Goal: Information Seeking & Learning: Learn about a topic

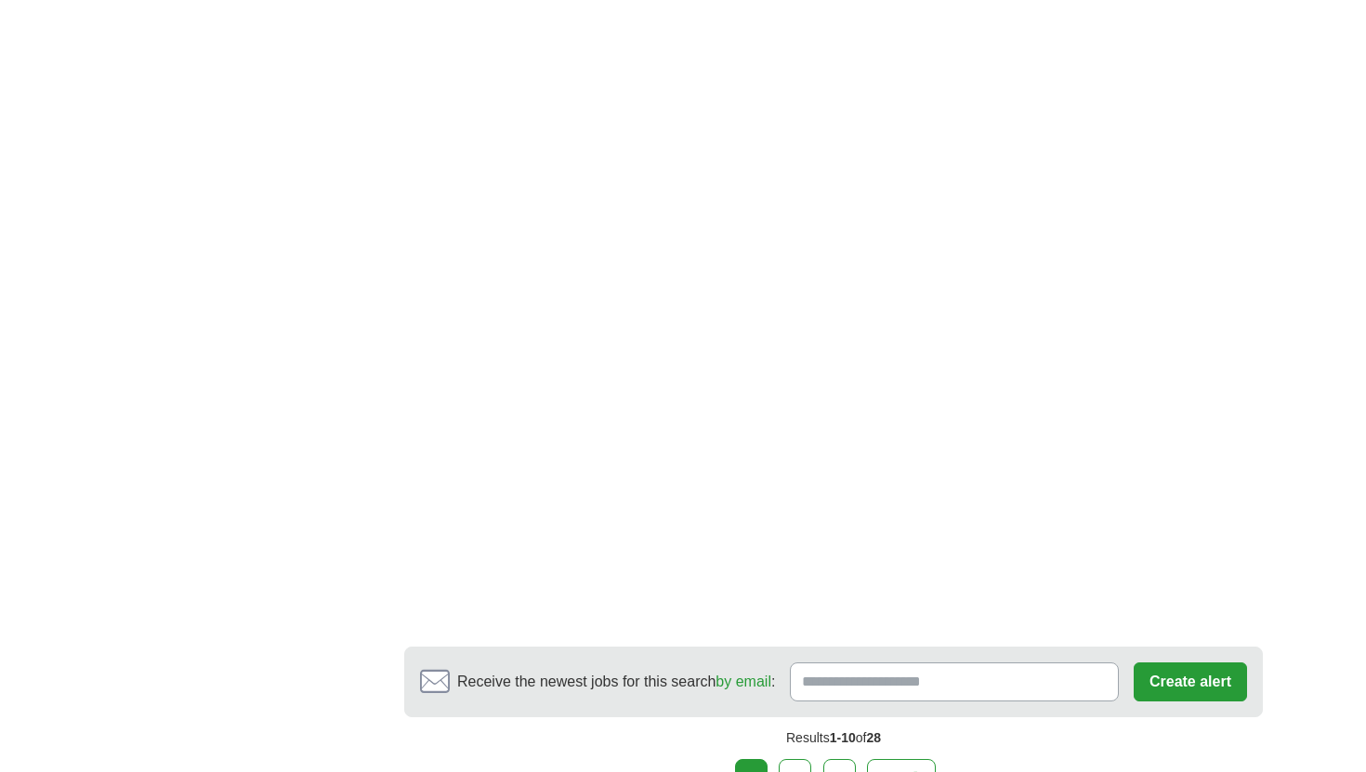
scroll to position [3250, 0]
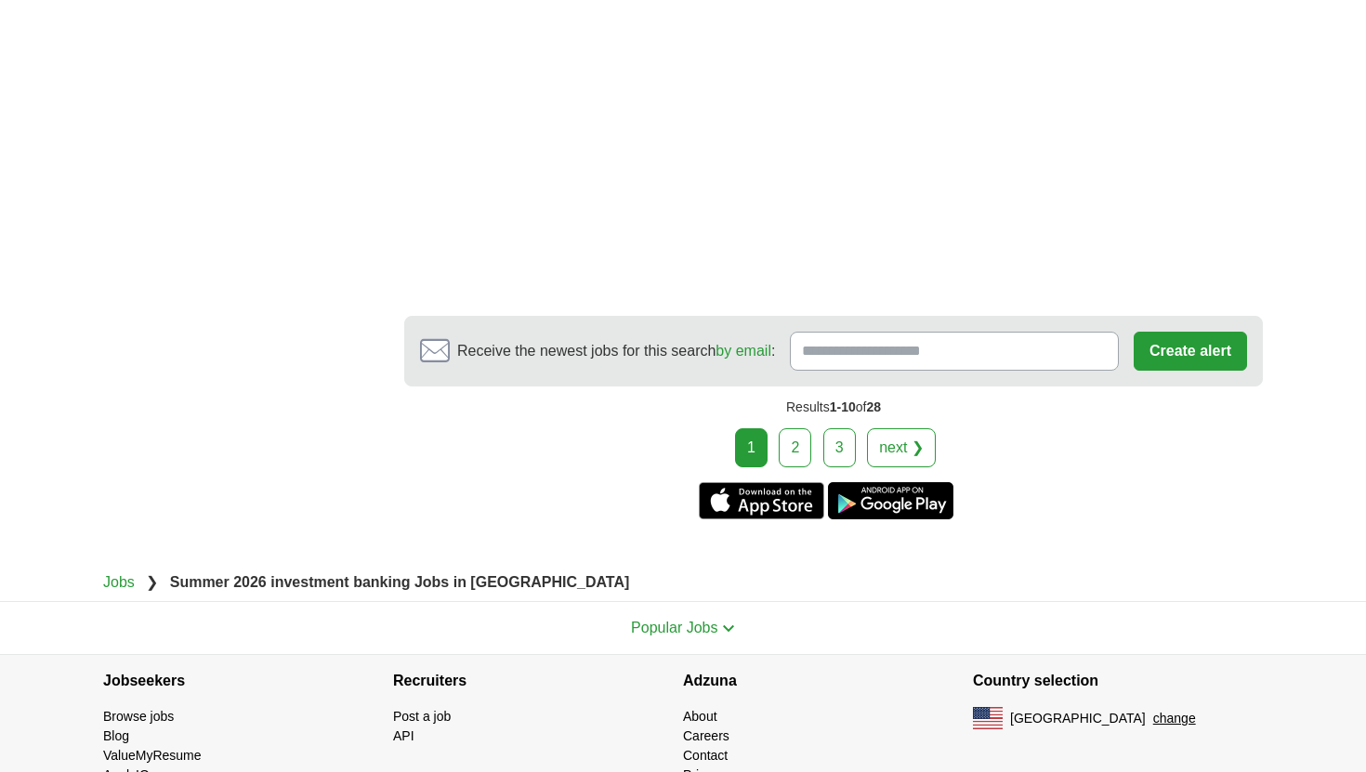
click at [790, 428] on link "2" at bounding box center [795, 447] width 33 height 39
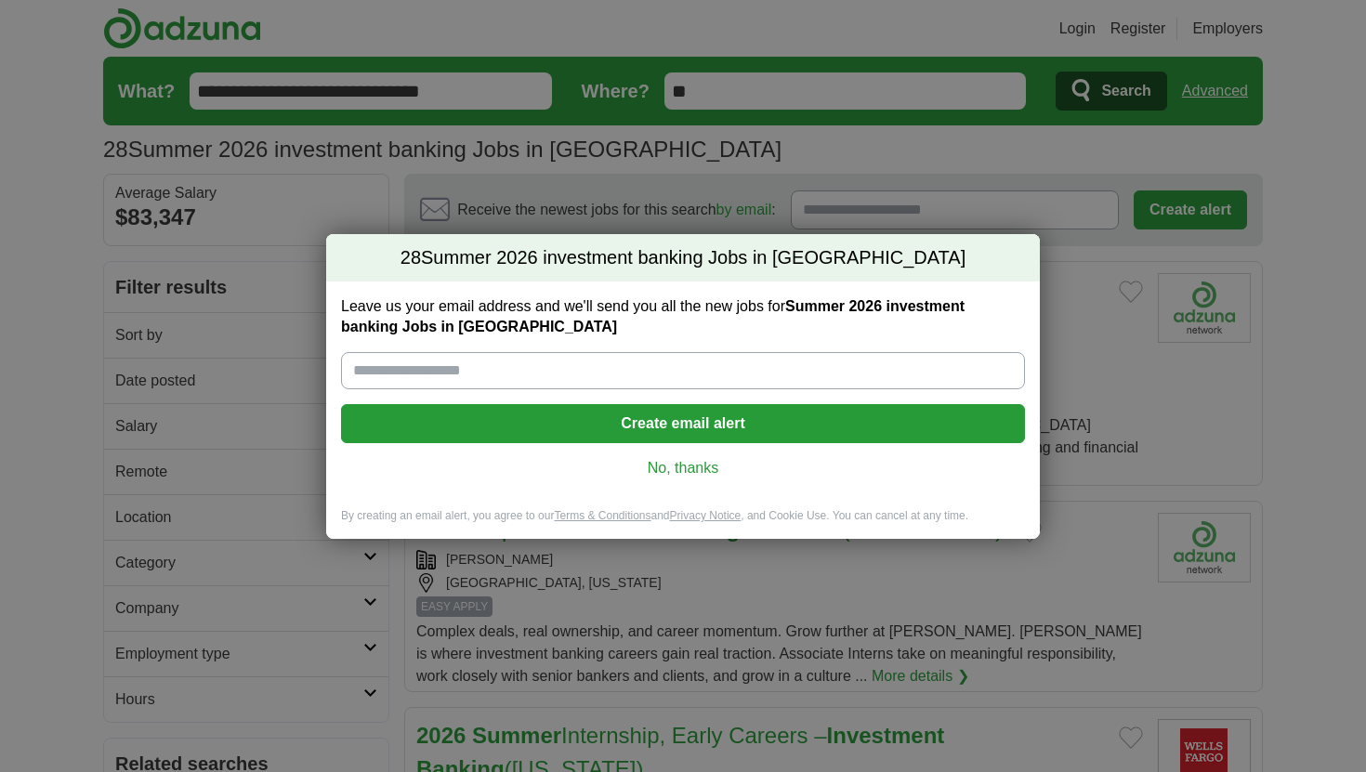
click at [695, 456] on div "Leave us your email address and we'll send you all the new jobs for Summer 2026…" at bounding box center [683, 395] width 714 height 227
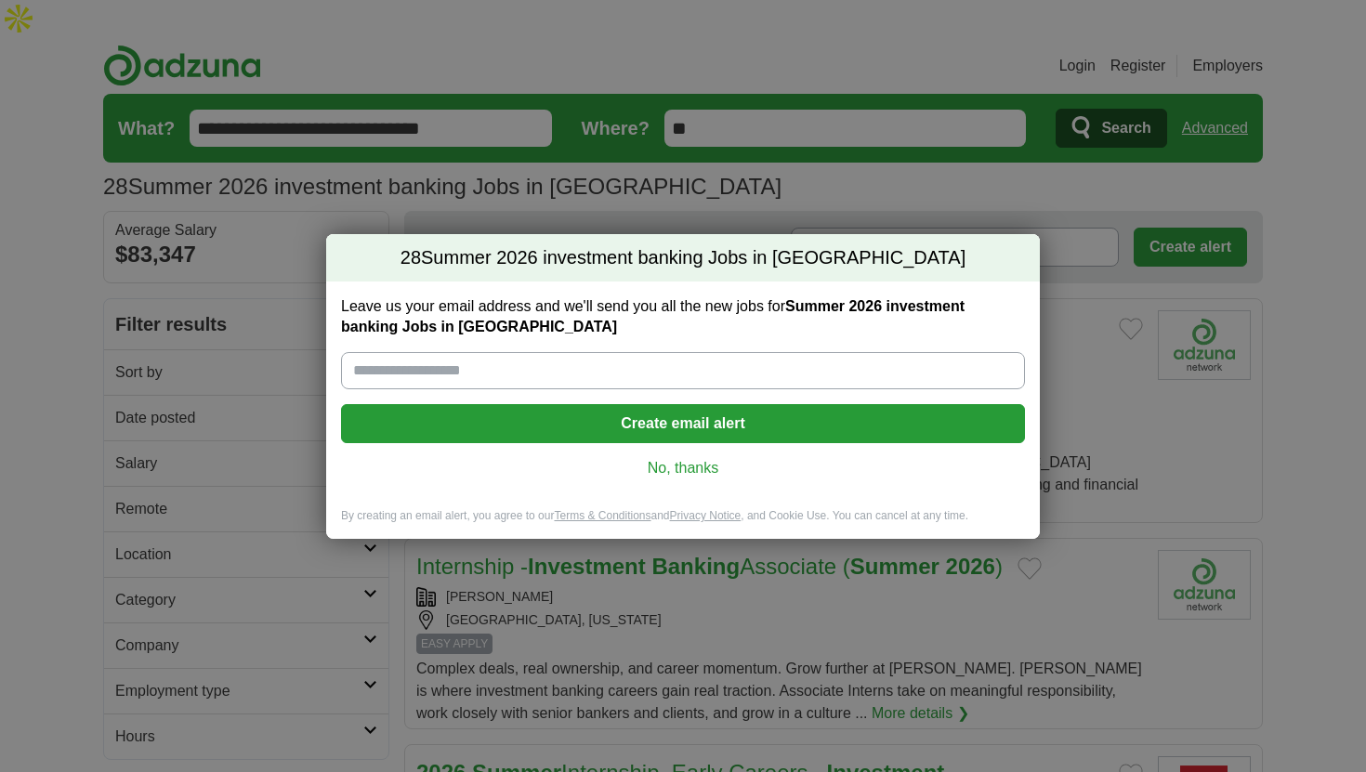
click at [699, 466] on link "No, thanks" at bounding box center [683, 468] width 654 height 20
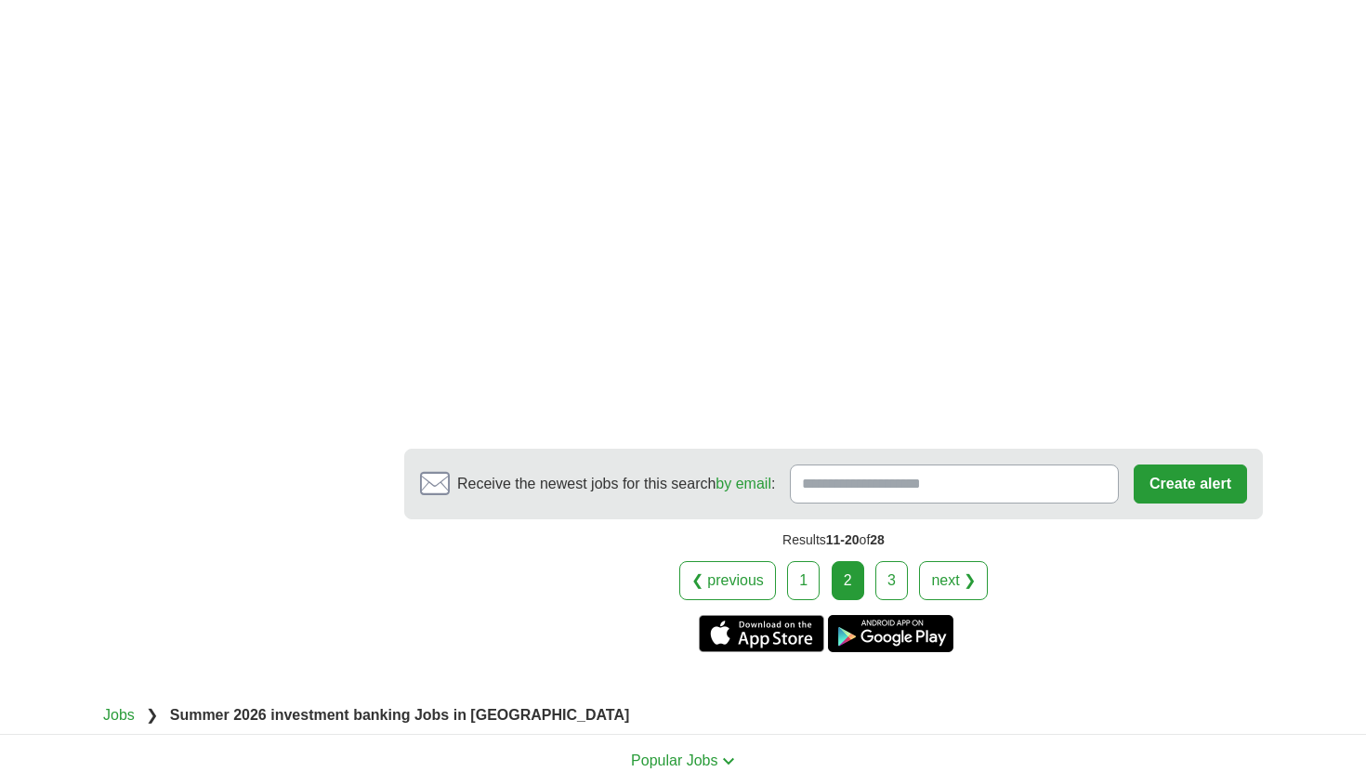
scroll to position [3280, 0]
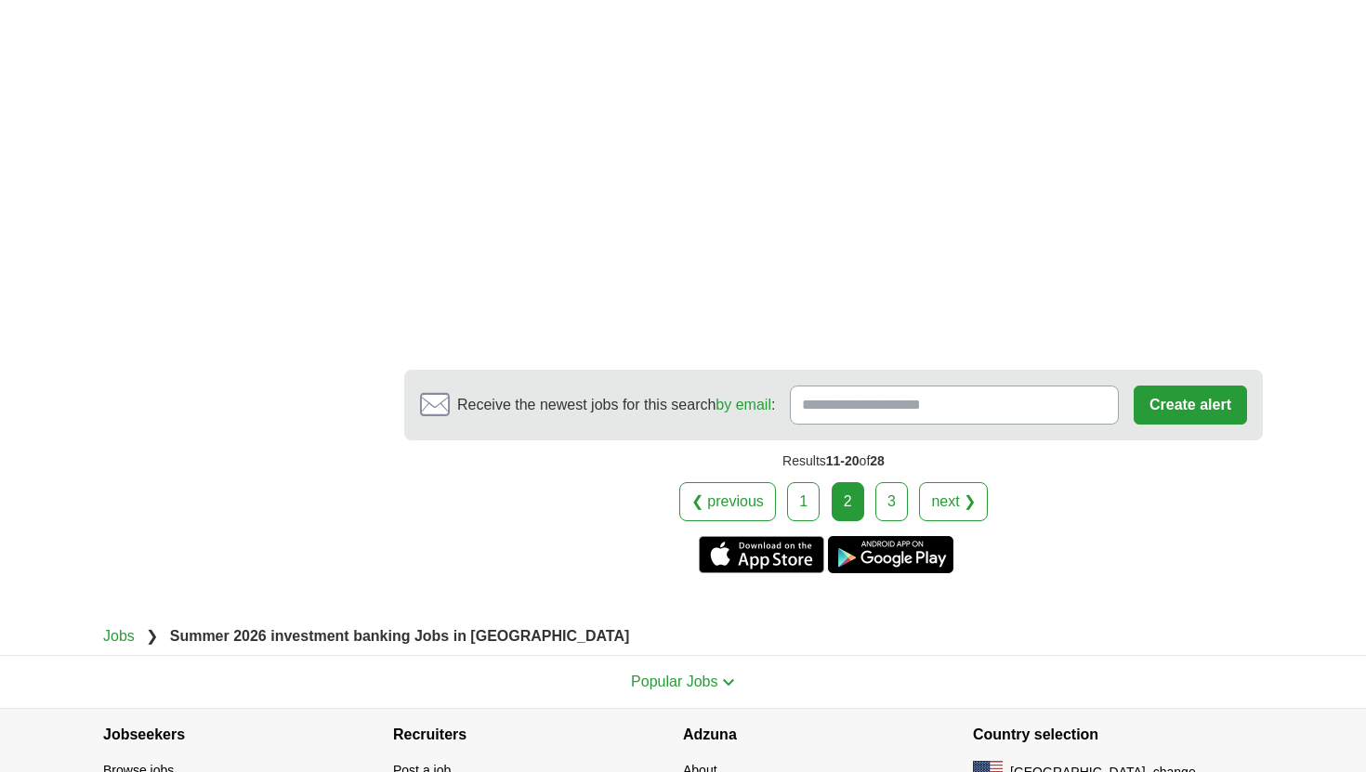
click at [887, 482] on link "3" at bounding box center [891, 501] width 33 height 39
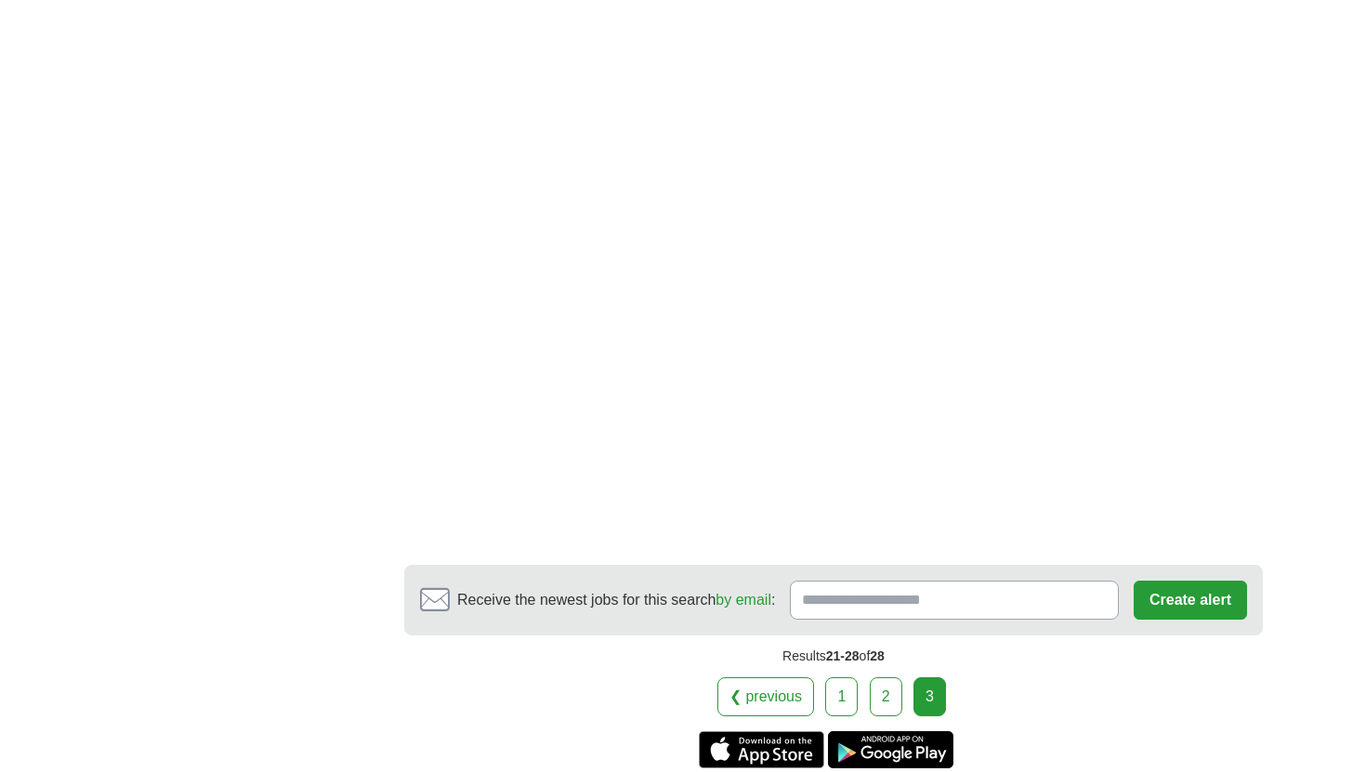
scroll to position [2753, 0]
